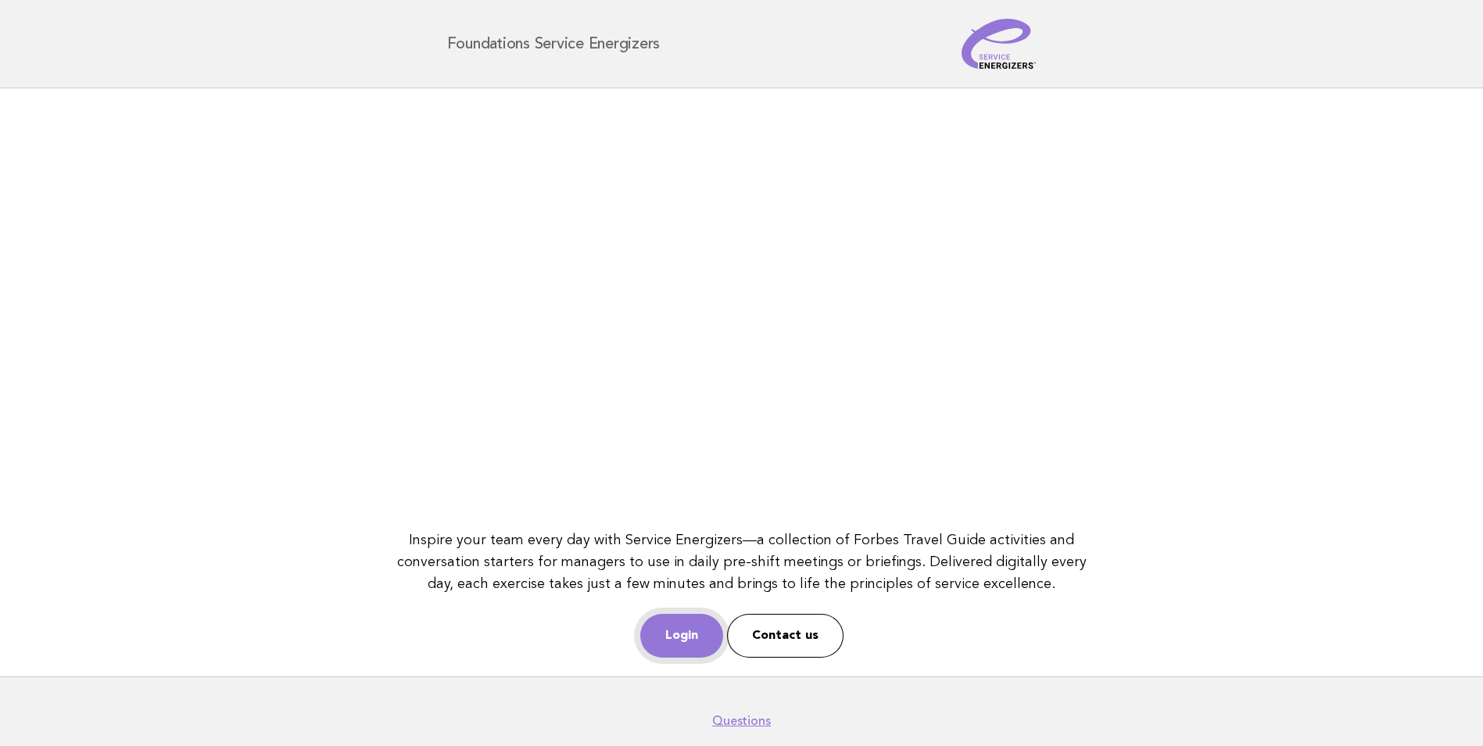
click at [710, 650] on link "Login" at bounding box center [681, 636] width 83 height 44
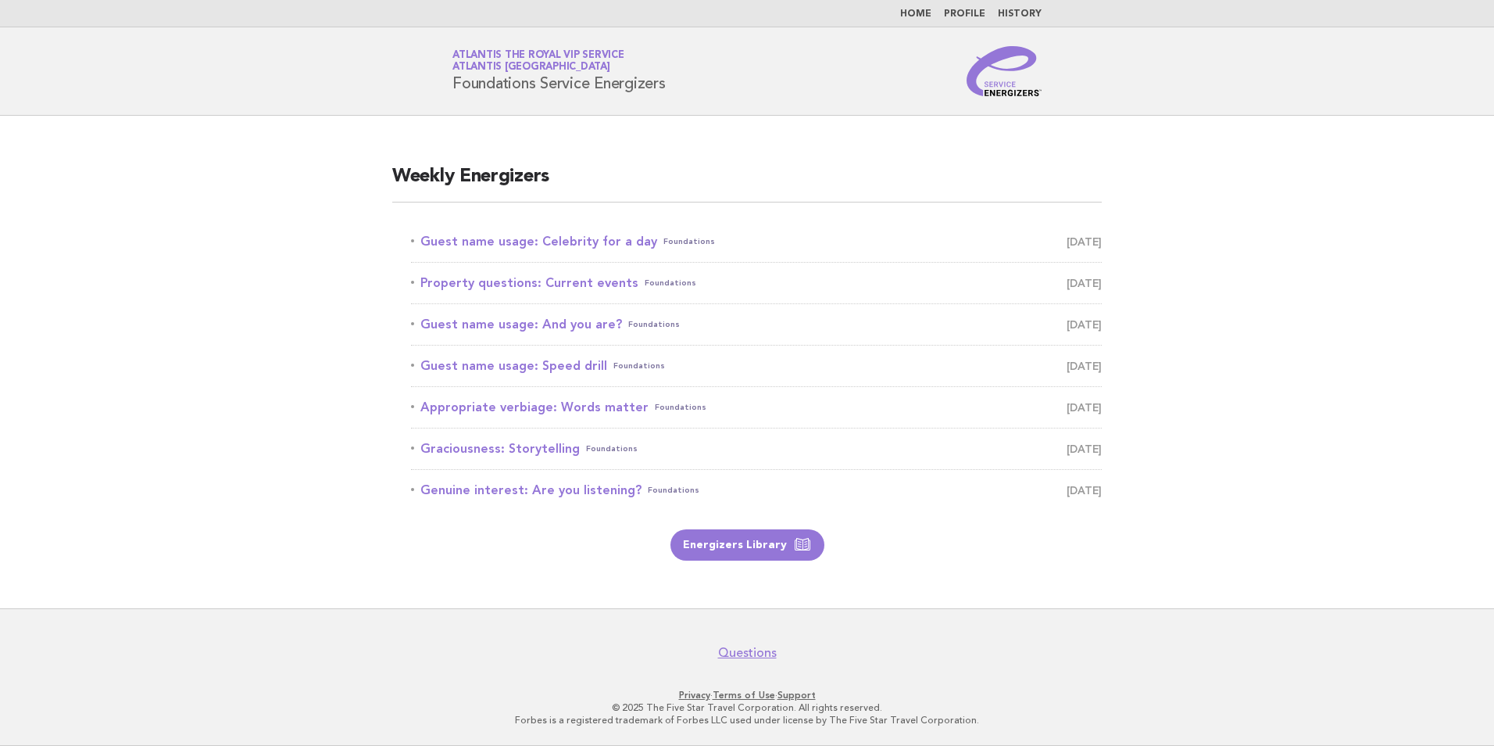
click at [888, 147] on div "Weekly Energizers Guest name usage: Celebrity for a day Foundations August 10 P…" at bounding box center [747, 362] width 747 height 434
click at [749, 124] on main "Weekly Energizers Guest name usage: Celebrity for a day Foundations August 10 P…" at bounding box center [747, 362] width 1494 height 492
click at [177, 335] on main "Weekly Energizers Guest name usage: Celebrity for a day Foundations August 10 P…" at bounding box center [747, 362] width 1494 height 492
click at [626, 240] on link "Guest name usage: Celebrity for a day Foundations August 10" at bounding box center [756, 242] width 691 height 22
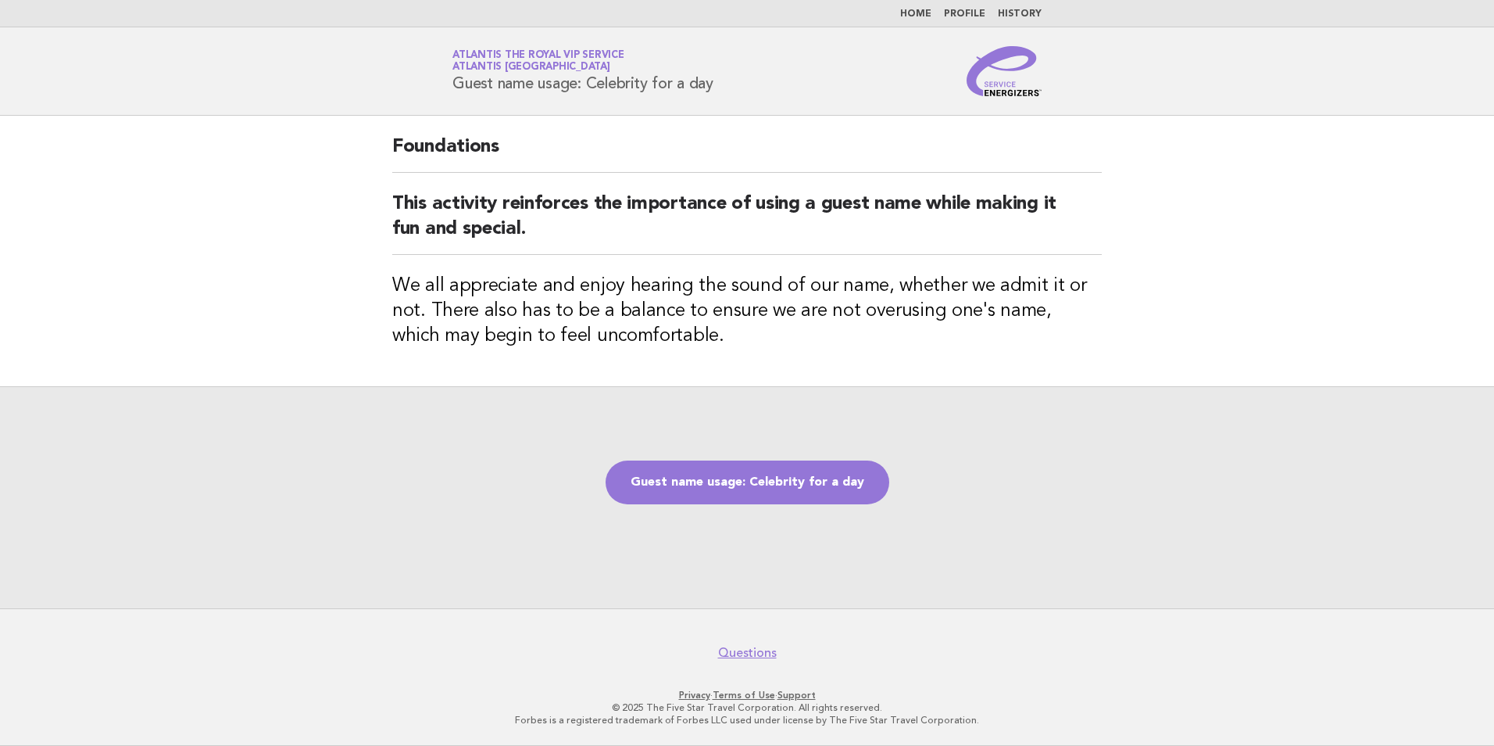
click at [1174, 420] on div "Guest name usage: Celebrity for a day" at bounding box center [747, 497] width 1494 height 222
click at [1176, 440] on div "Guest name usage: Celebrity for a day" at bounding box center [747, 497] width 1494 height 222
click at [1243, 637] on nav "Questions" at bounding box center [747, 644] width 1494 height 33
